Goal: Transaction & Acquisition: Purchase product/service

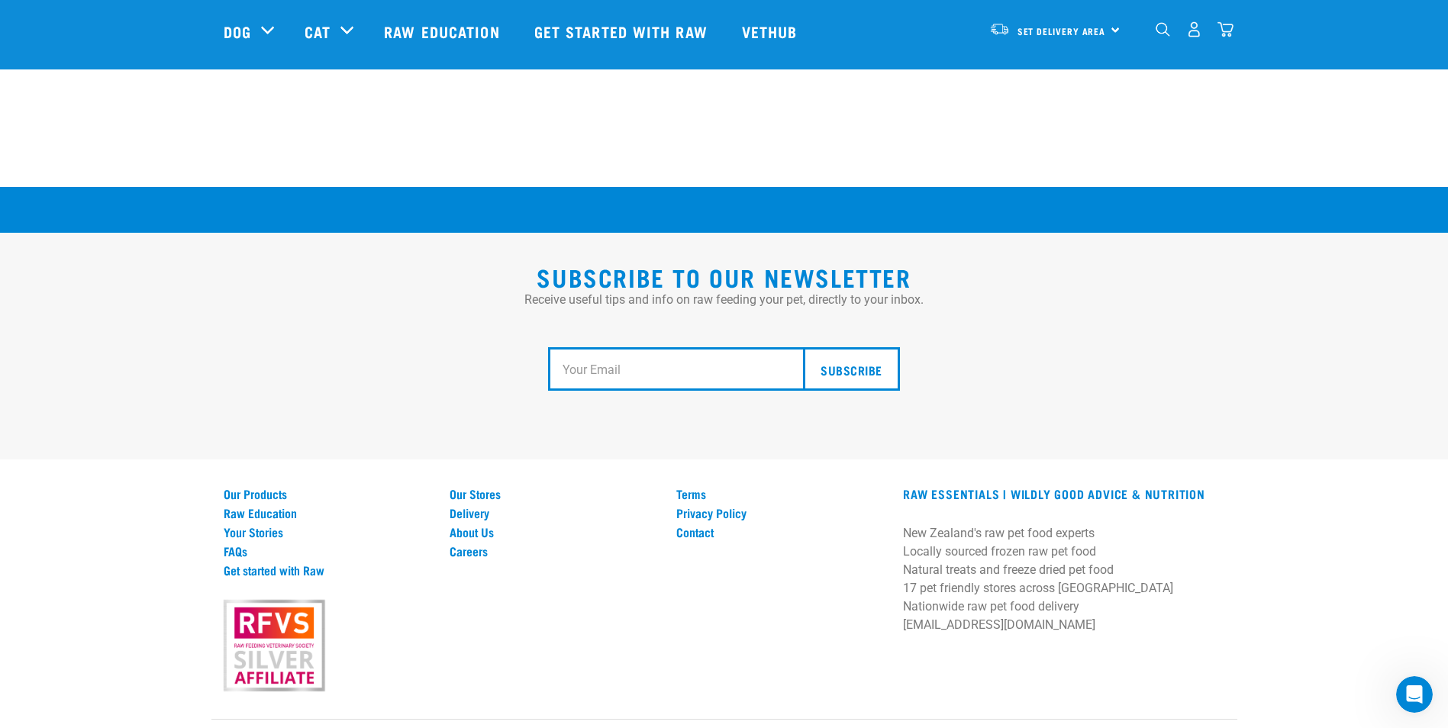
scroll to position [2784, 0]
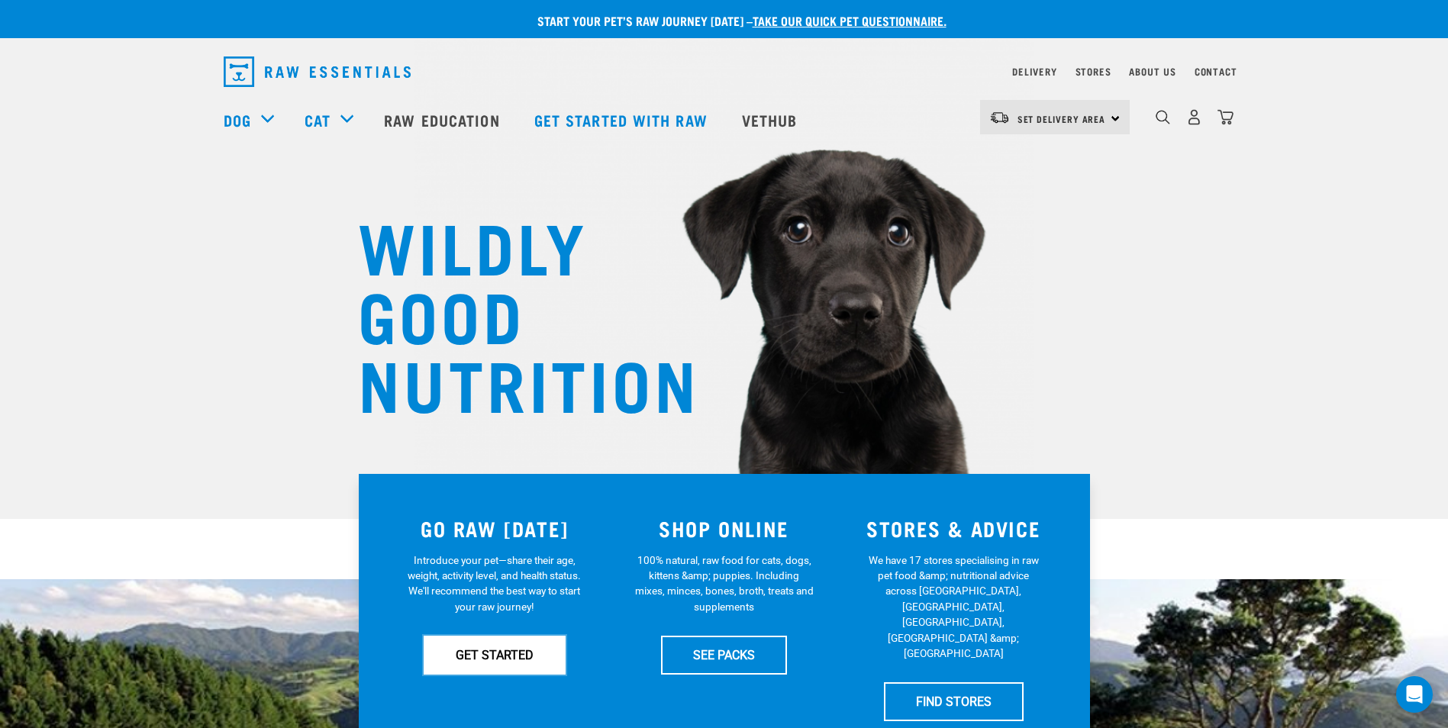
click at [483, 654] on link "GET STARTED" at bounding box center [495, 655] width 142 height 38
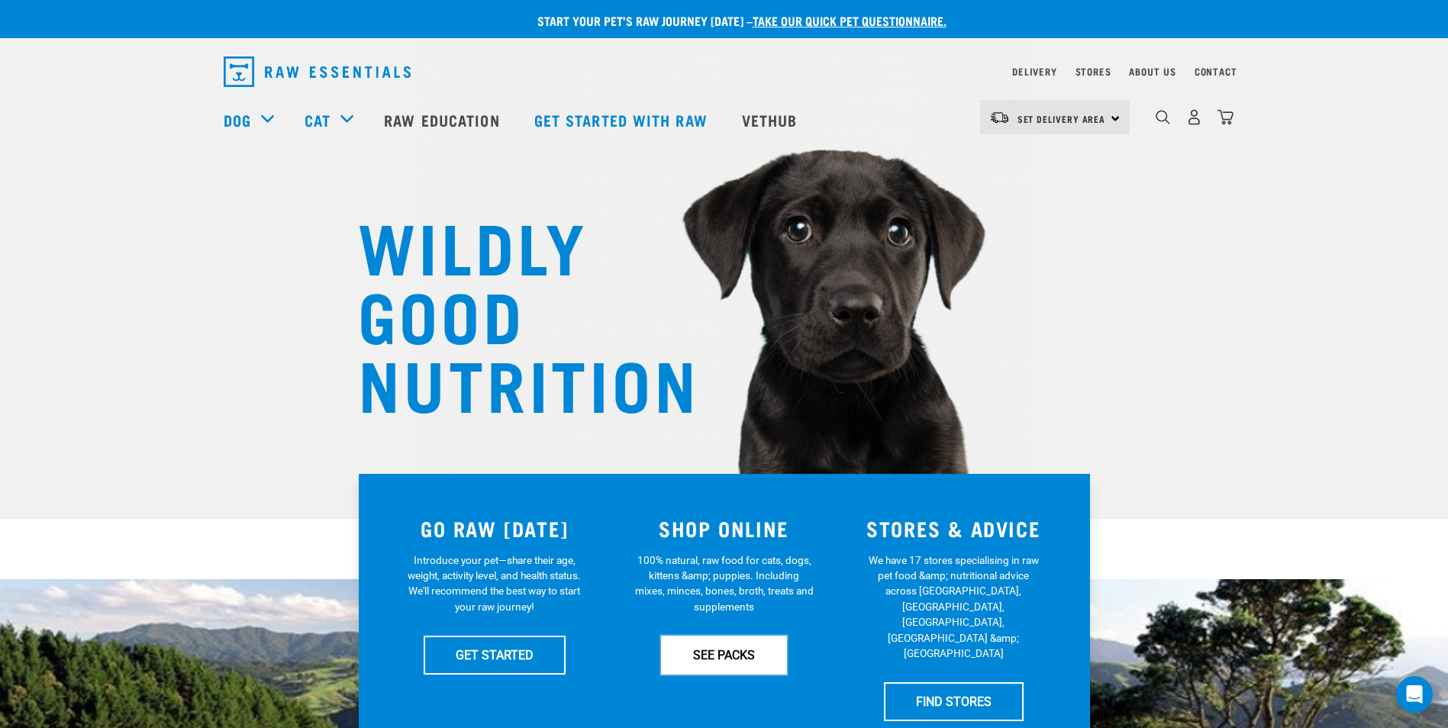
click at [726, 657] on link "SEE PACKS" at bounding box center [724, 655] width 126 height 38
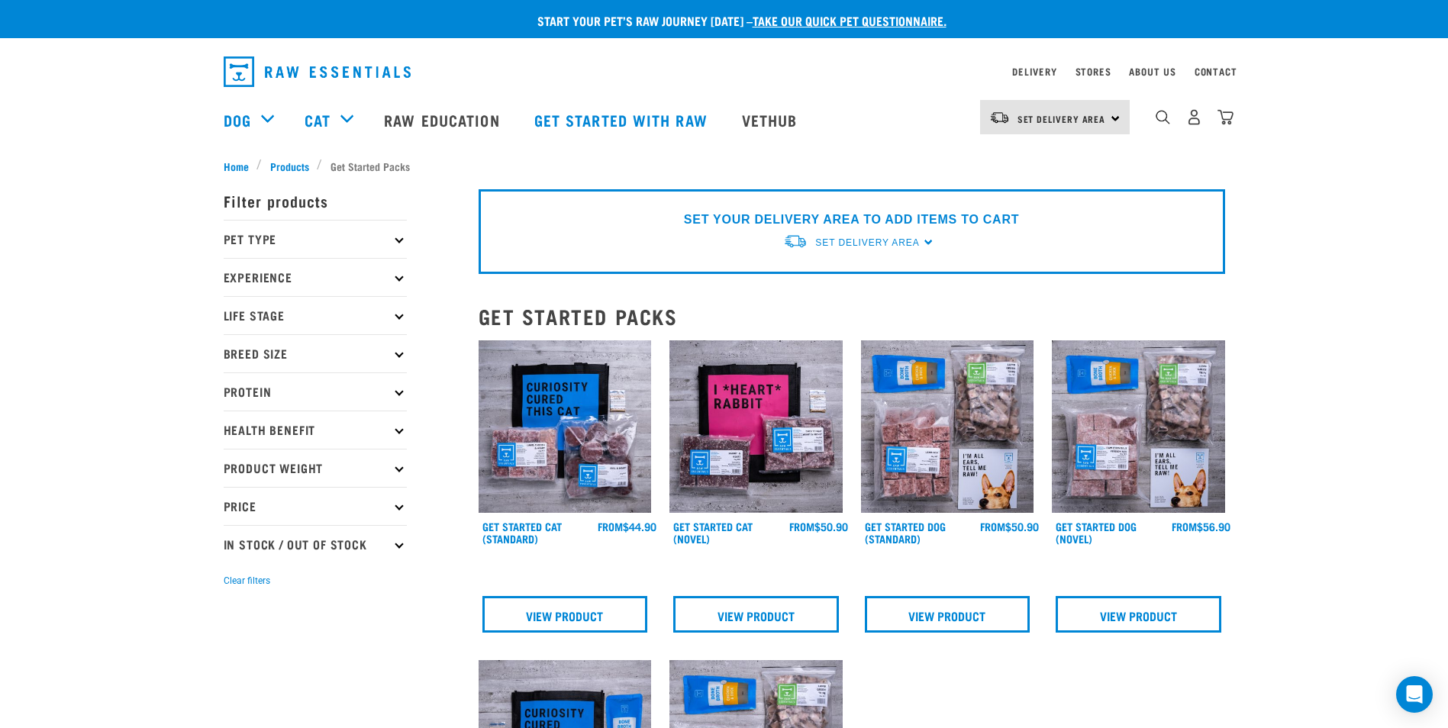
click at [608, 486] on img at bounding box center [565, 427] width 173 height 173
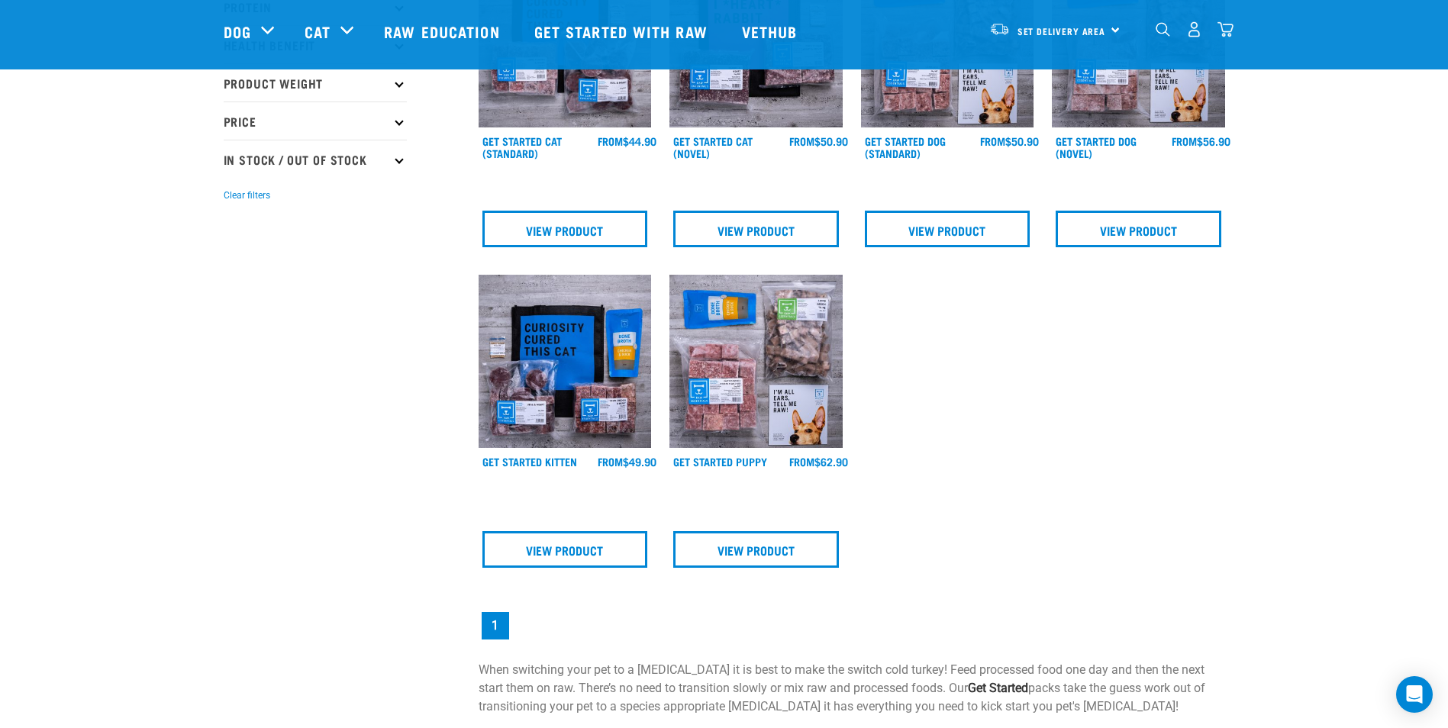
scroll to position [280, 0]
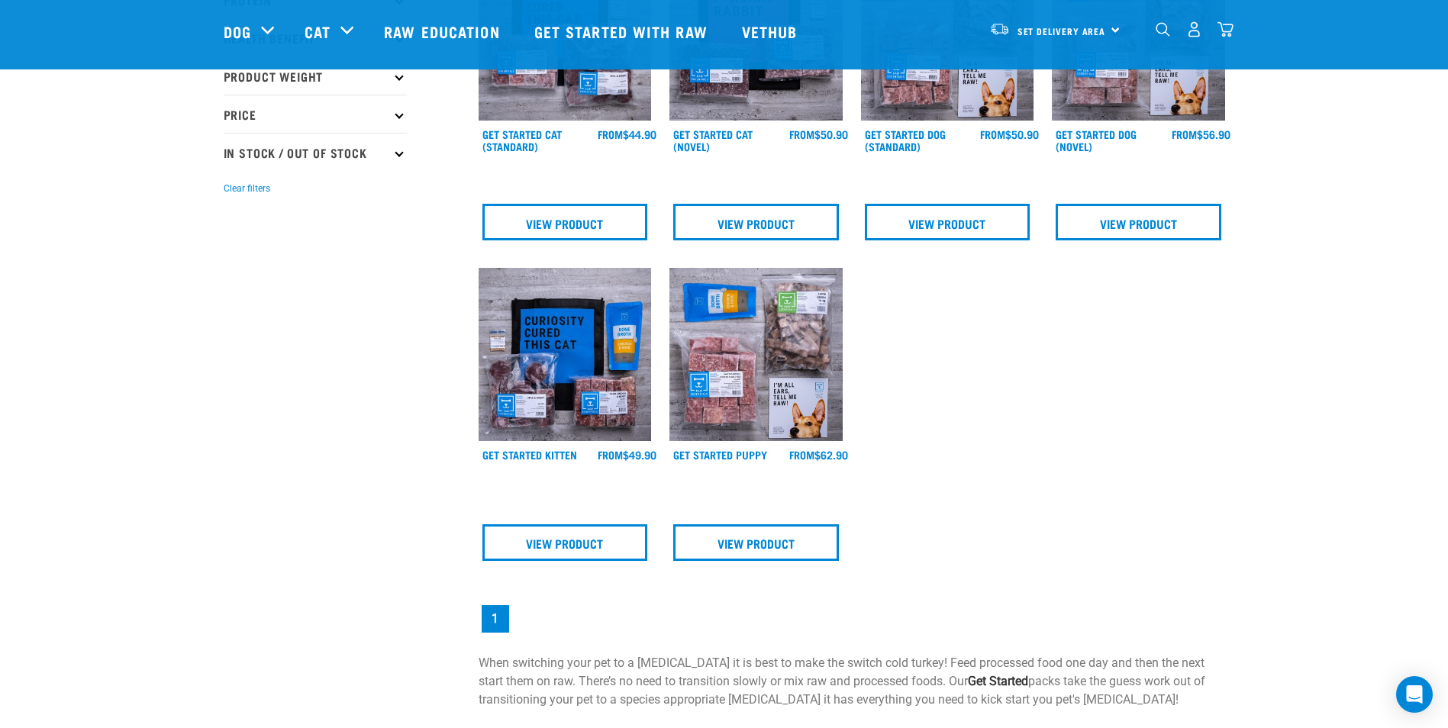
click at [560, 357] on img at bounding box center [565, 354] width 173 height 173
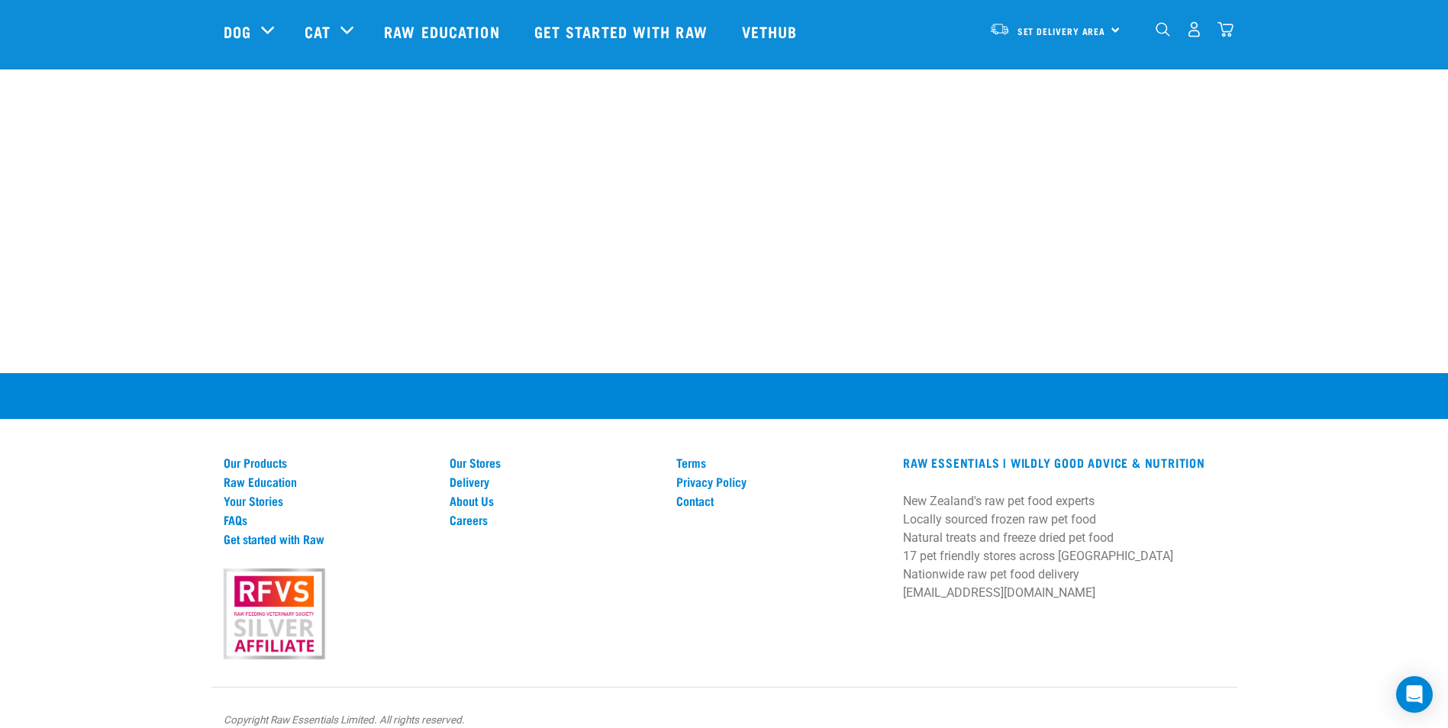
scroll to position [1332, 0]
